Goal: Check status: Check status

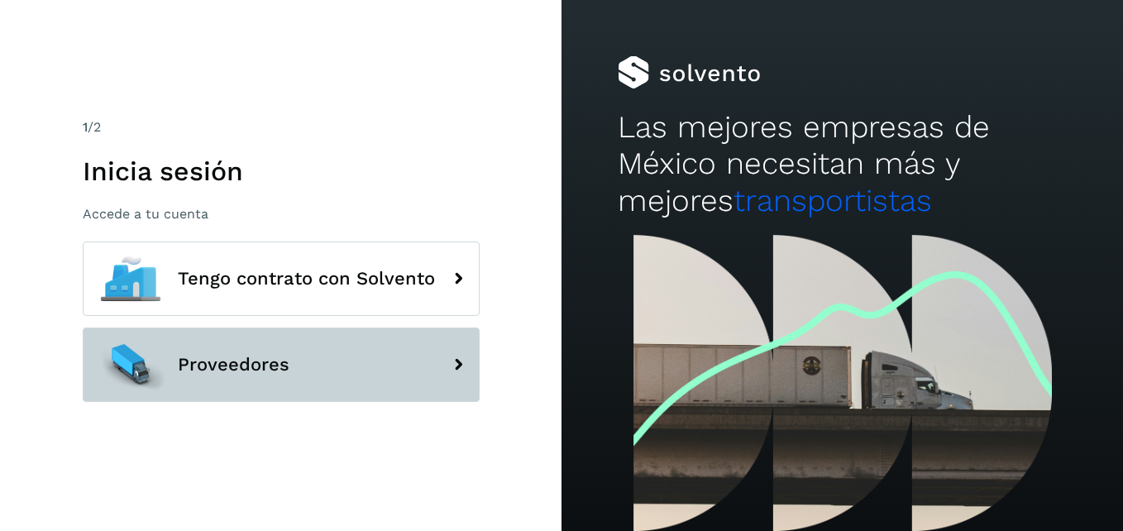
click at [259, 355] on span "Proveedores" at bounding box center [234, 365] width 112 height 20
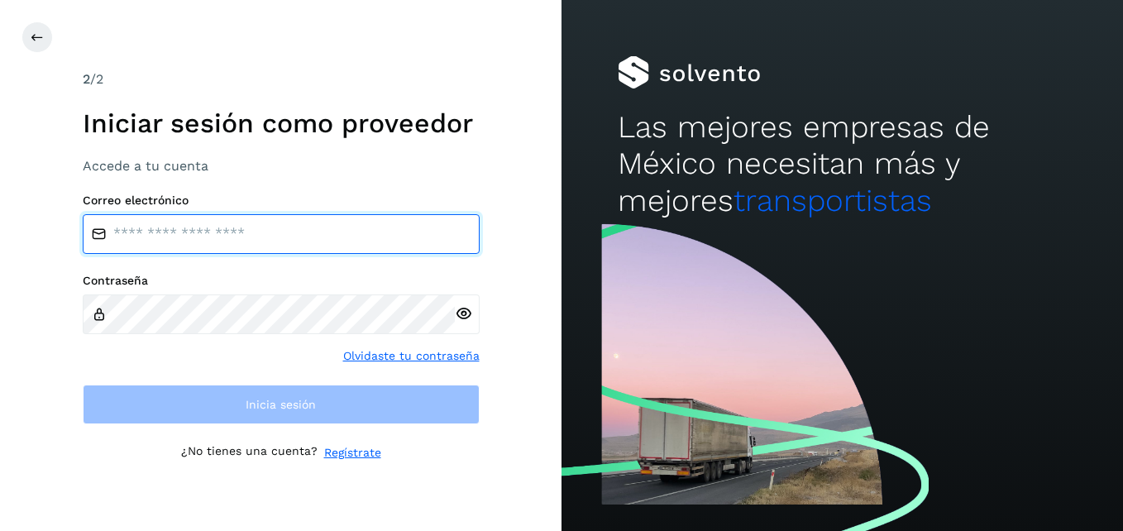
type input "**********"
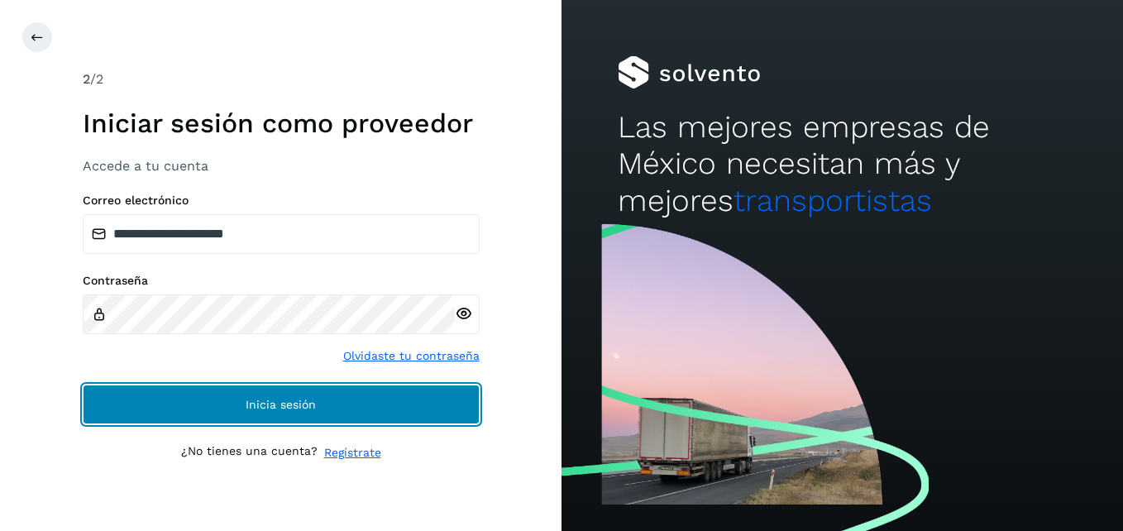
click at [318, 403] on button "Inicia sesión" at bounding box center [281, 405] width 397 height 40
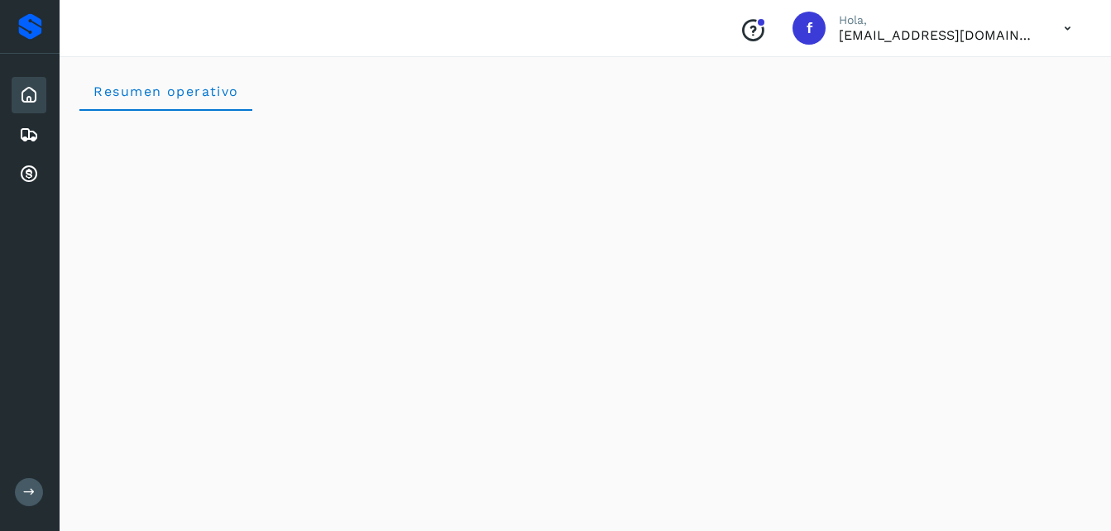
click at [33, 98] on icon at bounding box center [29, 95] width 20 height 20
click at [26, 95] on icon at bounding box center [29, 95] width 20 height 20
click at [30, 105] on div "Inicio" at bounding box center [29, 95] width 35 height 36
click at [31, 15] on div "Proveedores" at bounding box center [30, 26] width 24 height 26
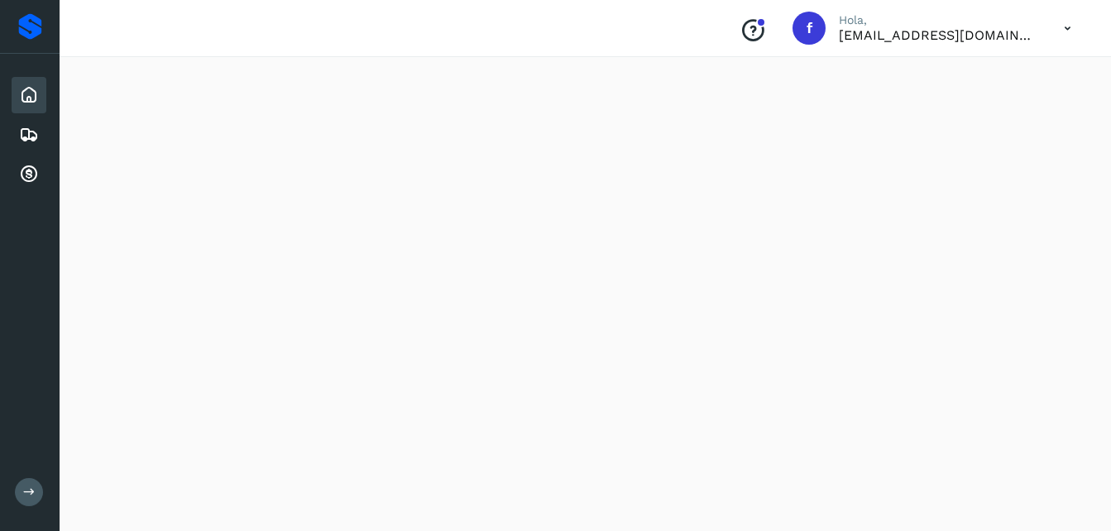
click at [21, 95] on icon at bounding box center [29, 95] width 20 height 20
click at [23, 93] on icon at bounding box center [29, 95] width 20 height 20
click at [24, 93] on icon at bounding box center [29, 95] width 20 height 20
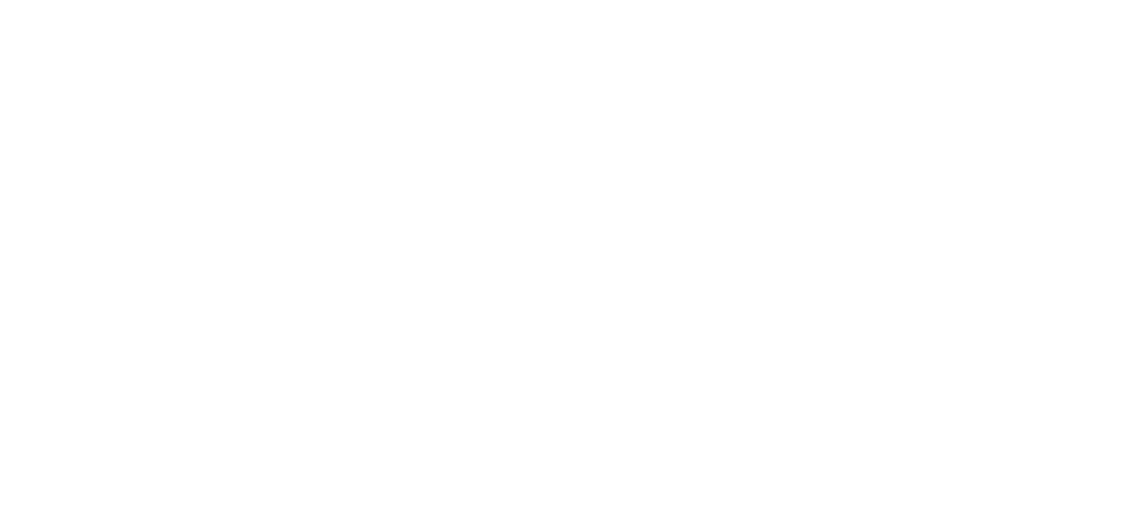
click at [30, 99] on div at bounding box center [561, 265] width 1123 height 531
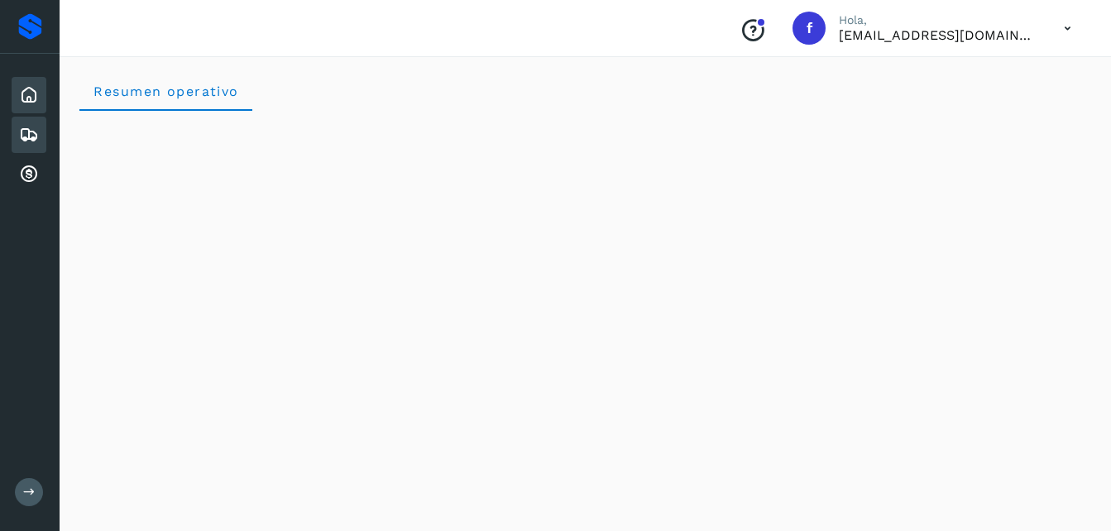
click at [30, 138] on icon at bounding box center [29, 135] width 20 height 20
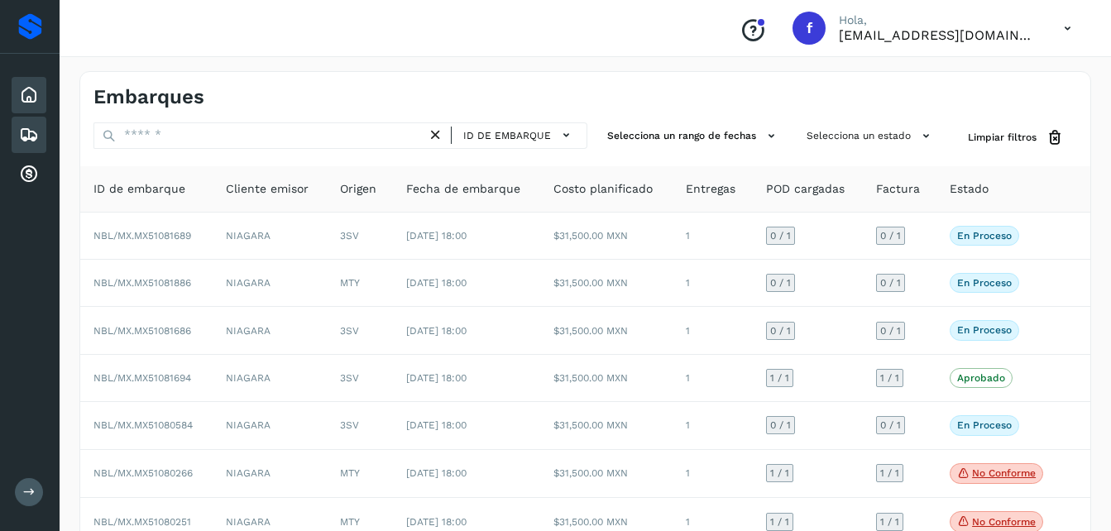
click at [30, 101] on icon at bounding box center [29, 95] width 20 height 20
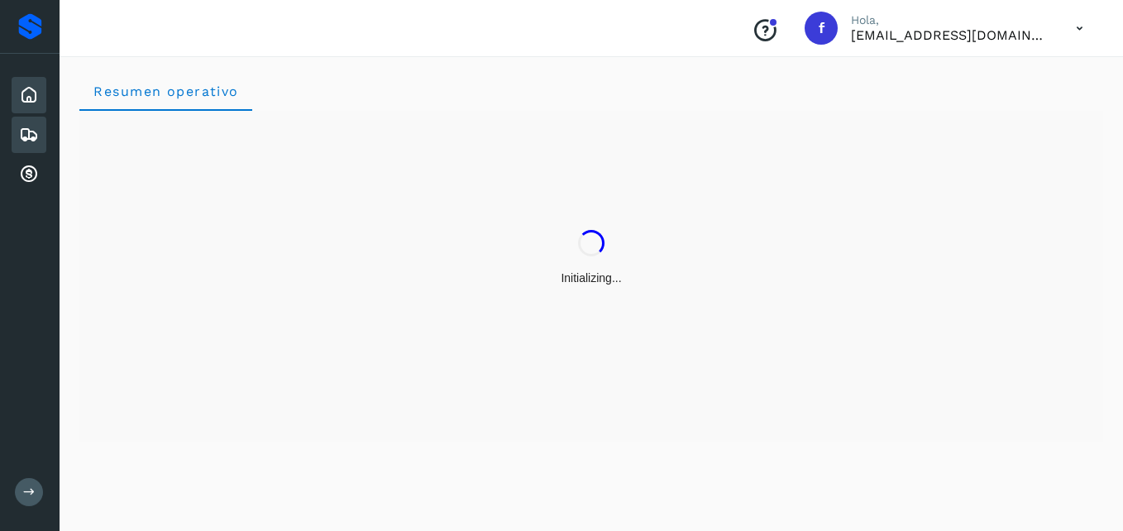
click at [27, 136] on icon at bounding box center [29, 135] width 20 height 20
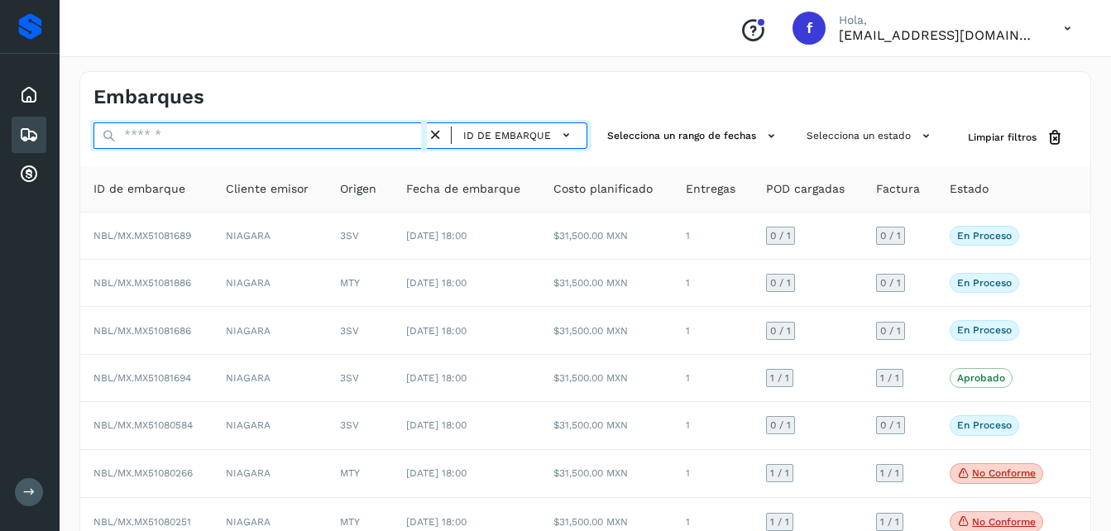
click at [235, 127] on input "text" at bounding box center [259, 135] width 333 height 26
click at [275, 126] on input "text" at bounding box center [259, 135] width 333 height 26
paste input "****"
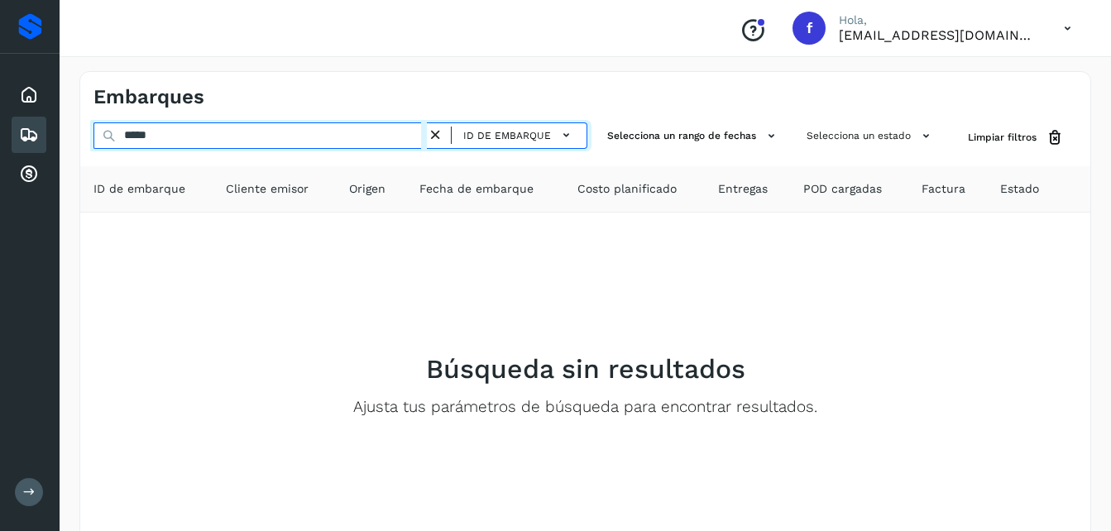
drag, startPoint x: 277, startPoint y: 136, endPoint x: 51, endPoint y: 128, distance: 225.9
click at [51, 128] on div "Proveedores Inicio Embarques Cuentas por cobrar Salir Conoce nuestros beneficio…" at bounding box center [555, 318] width 1111 height 637
paste input "******"
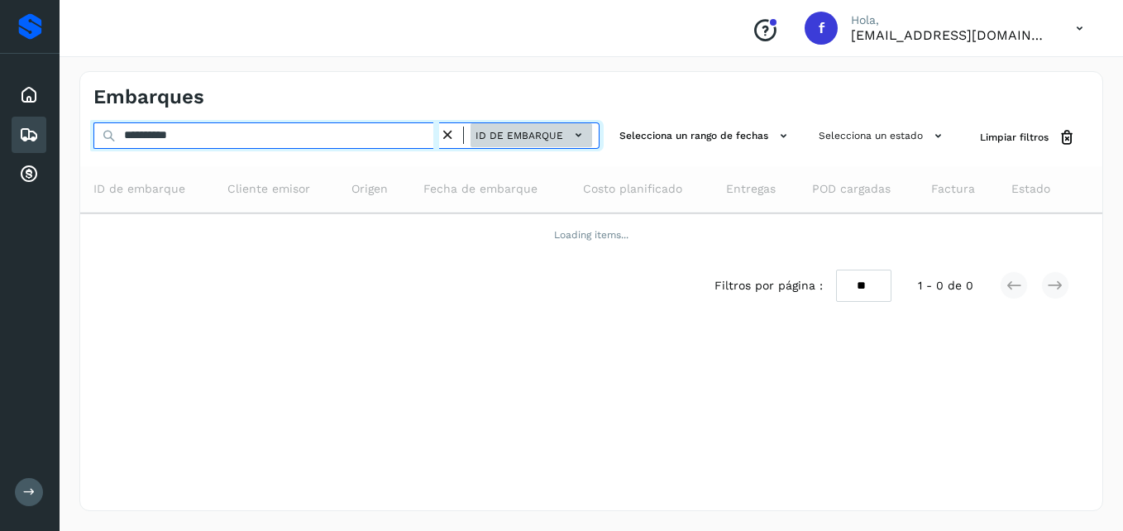
type input "**********"
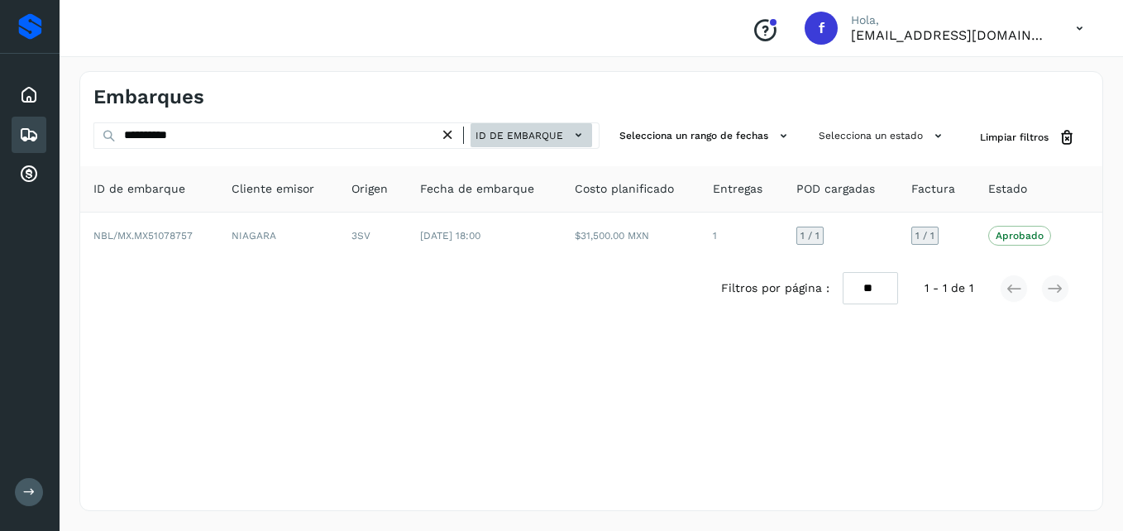
click at [528, 136] on span "ID de embarque" at bounding box center [519, 135] width 88 height 15
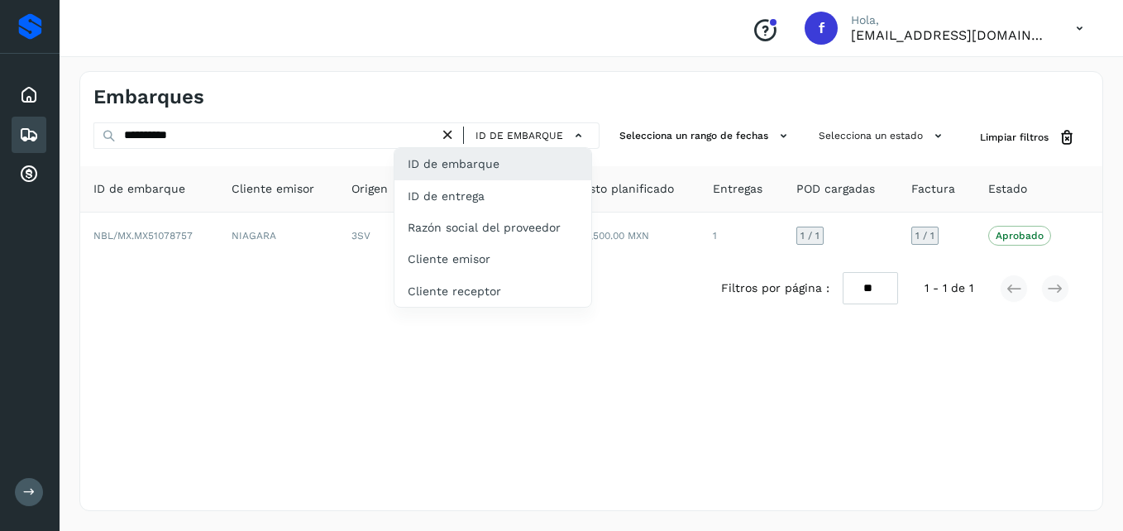
click at [331, 314] on div at bounding box center [561, 265] width 1123 height 531
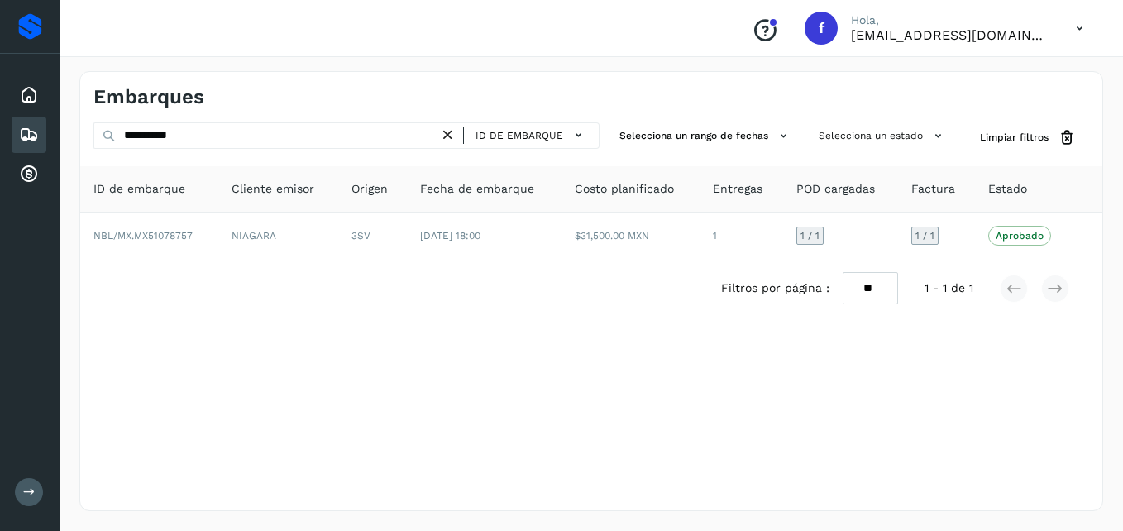
click at [29, 132] on icon at bounding box center [29, 135] width 20 height 20
click at [456, 138] on icon at bounding box center [447, 135] width 17 height 17
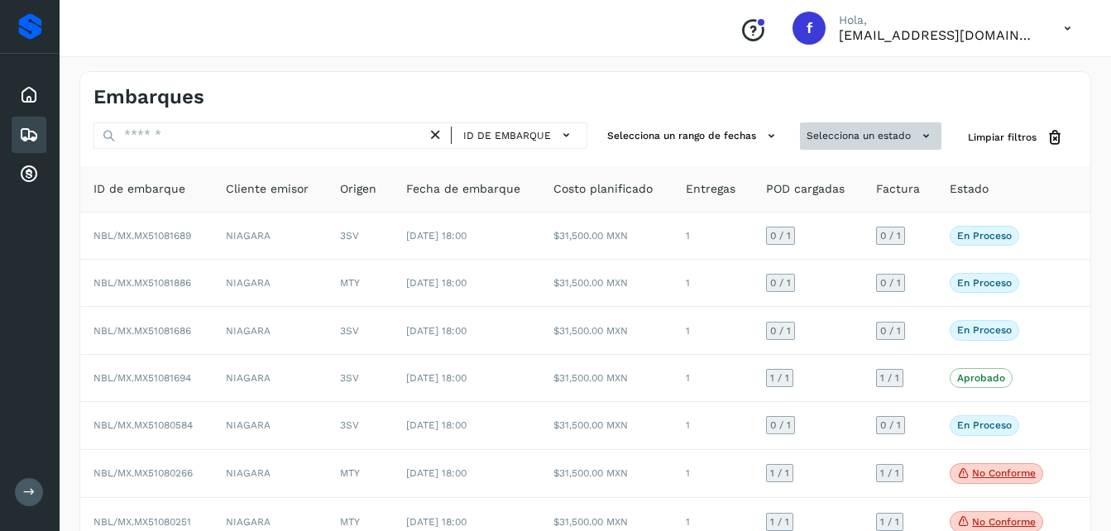
click at [913, 134] on button "Selecciona un estado" at bounding box center [870, 135] width 141 height 27
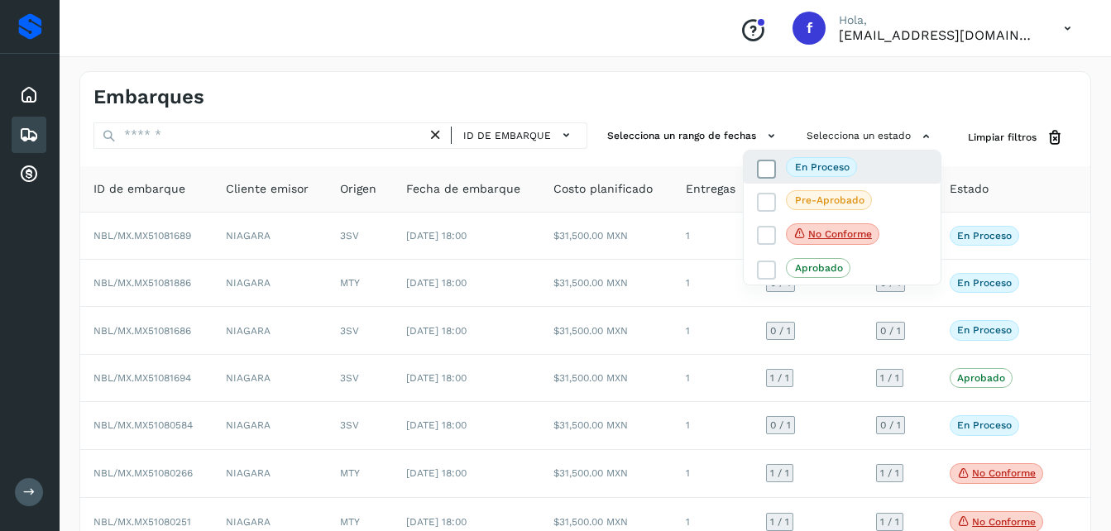
click at [812, 168] on p "En proceso" at bounding box center [822, 167] width 55 height 12
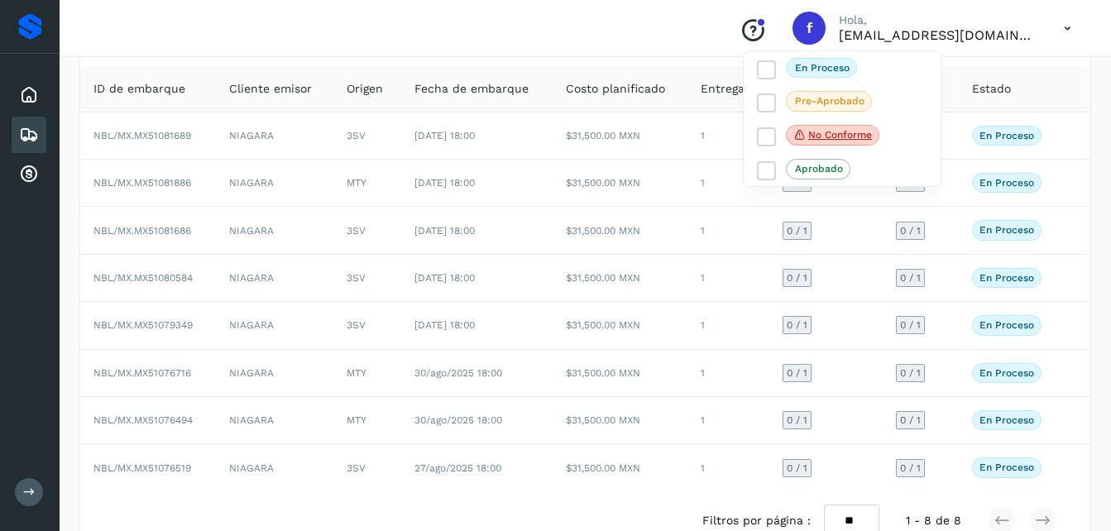
scroll to position [140, 0]
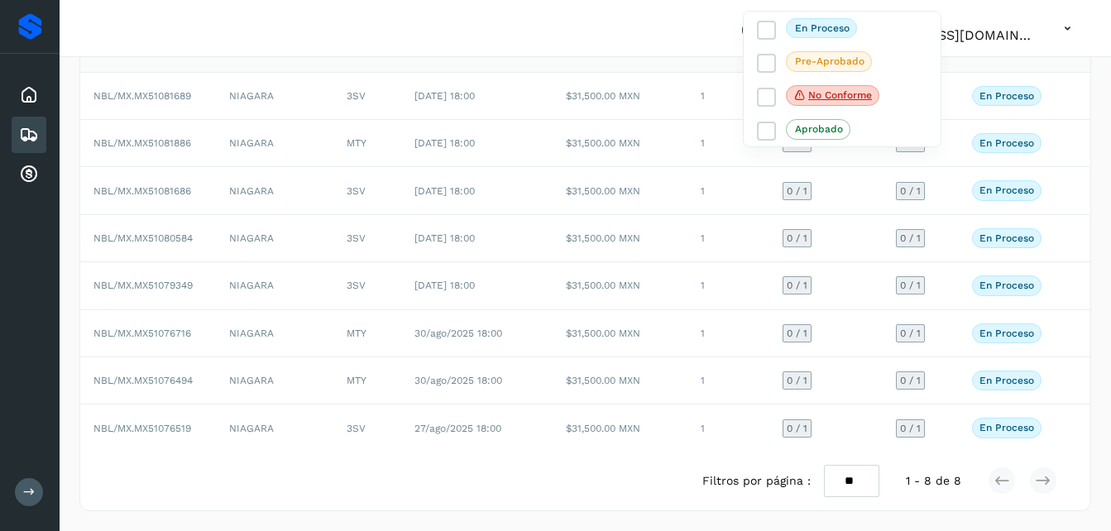
click at [1101, 95] on div at bounding box center [555, 265] width 1111 height 531
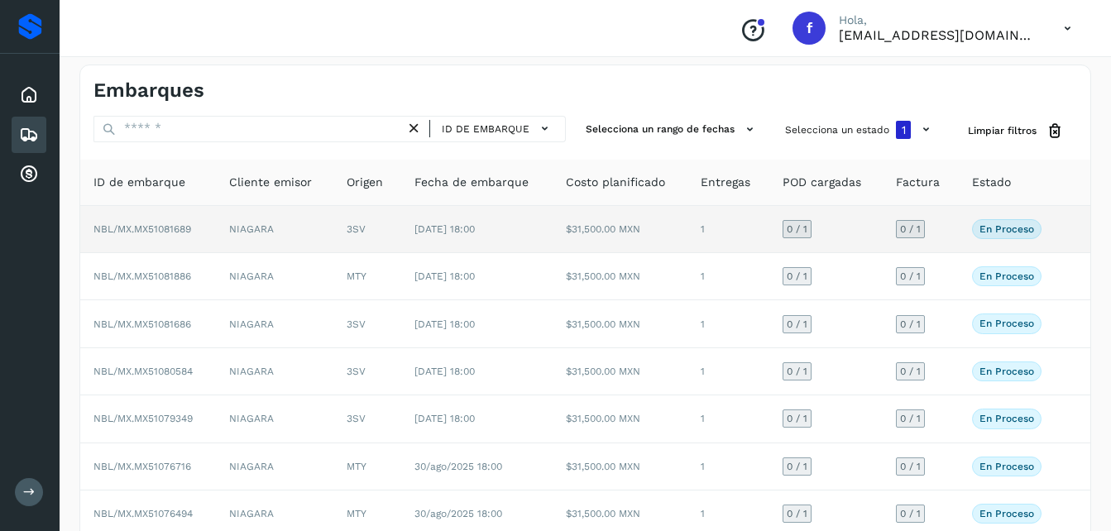
scroll to position [0, 0]
